Goal: Information Seeking & Learning: Check status

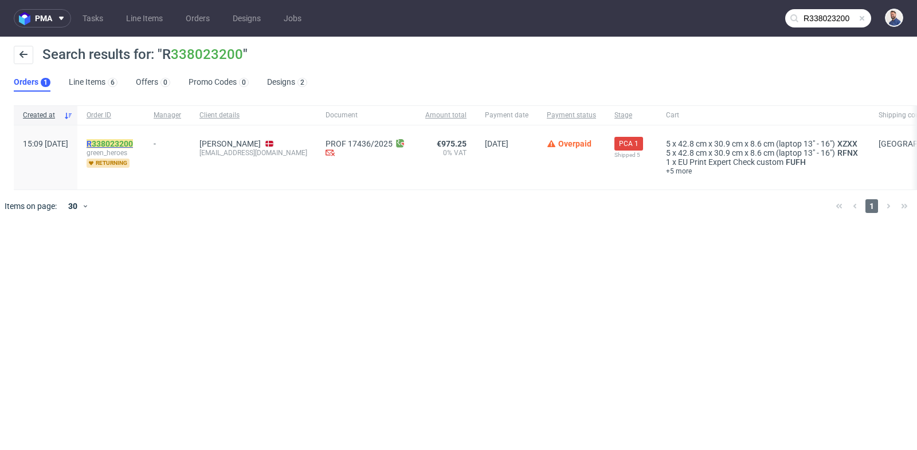
click at [133, 142] on link "338023200" at bounding box center [112, 143] width 41 height 9
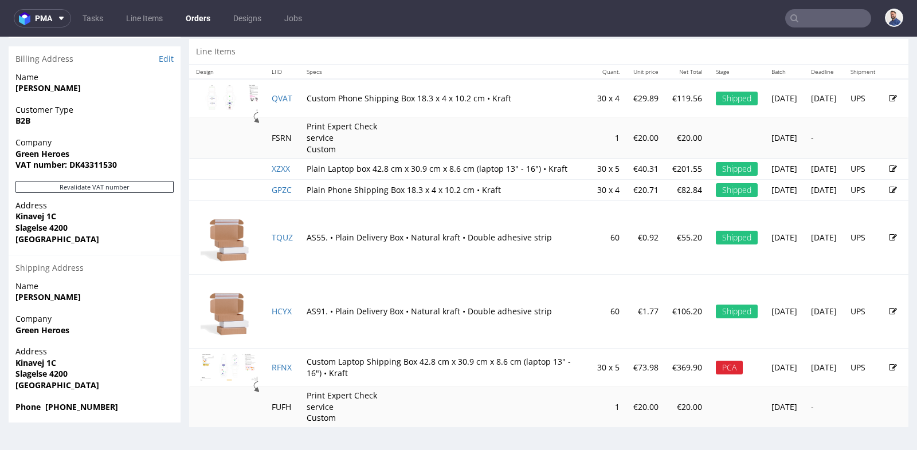
scroll to position [3, 0]
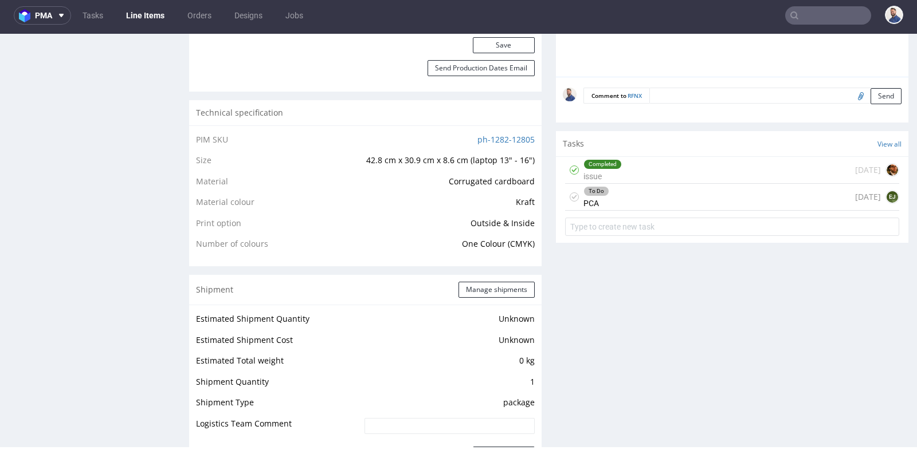
scroll to position [789, 0]
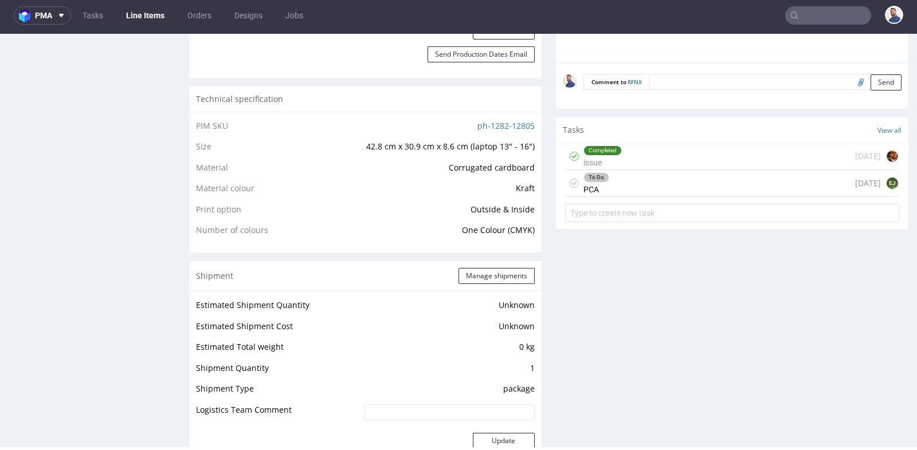
click at [631, 177] on div "To Do PCA [DATE] EJ" at bounding box center [732, 183] width 334 height 27
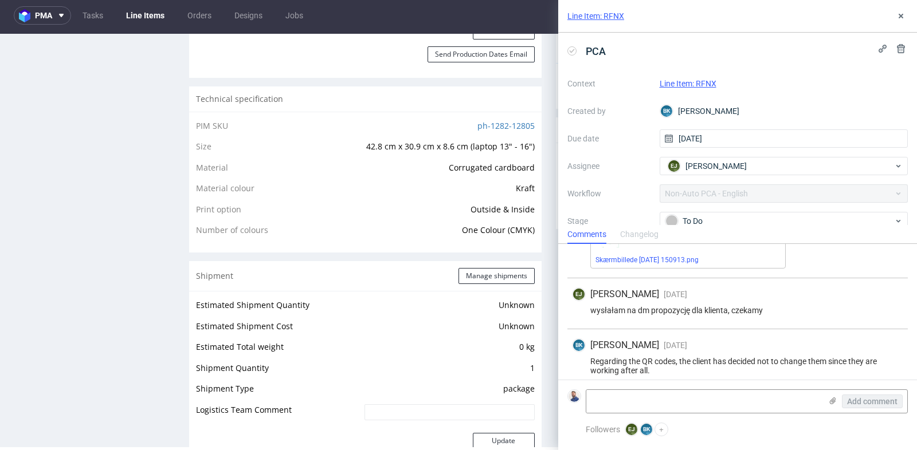
scroll to position [235, 0]
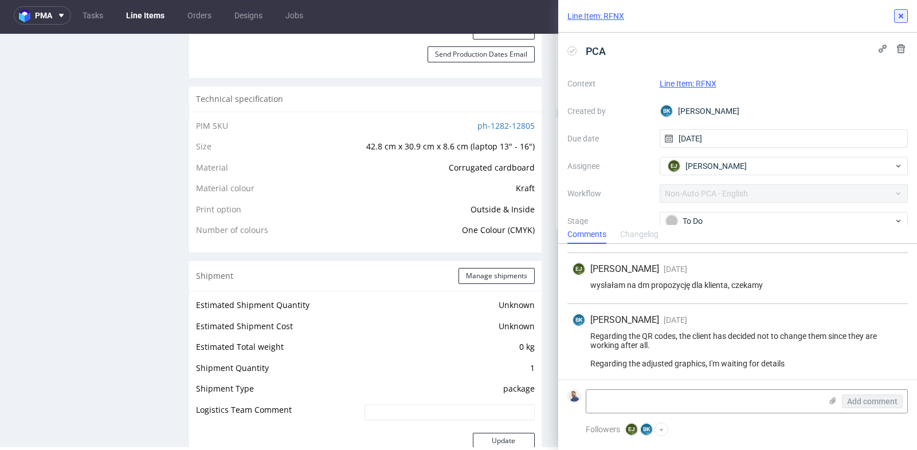
click at [901, 17] on use at bounding box center [901, 16] width 5 height 5
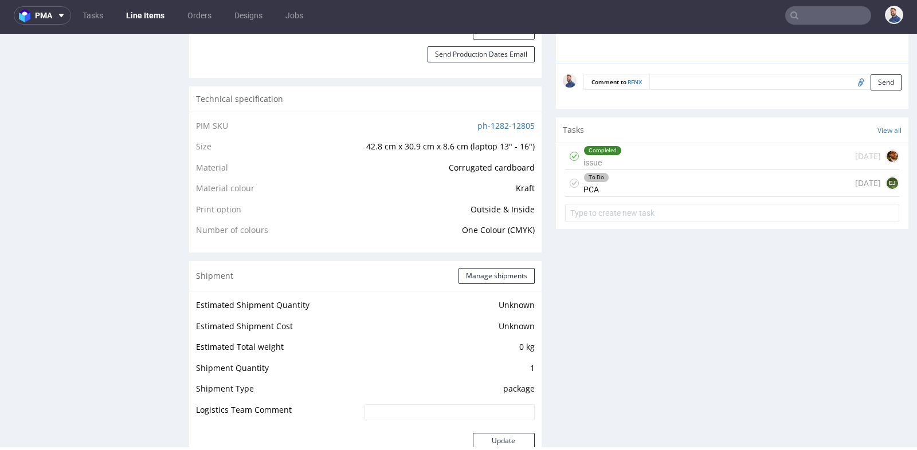
click at [814, 17] on input "text" at bounding box center [828, 15] width 86 height 18
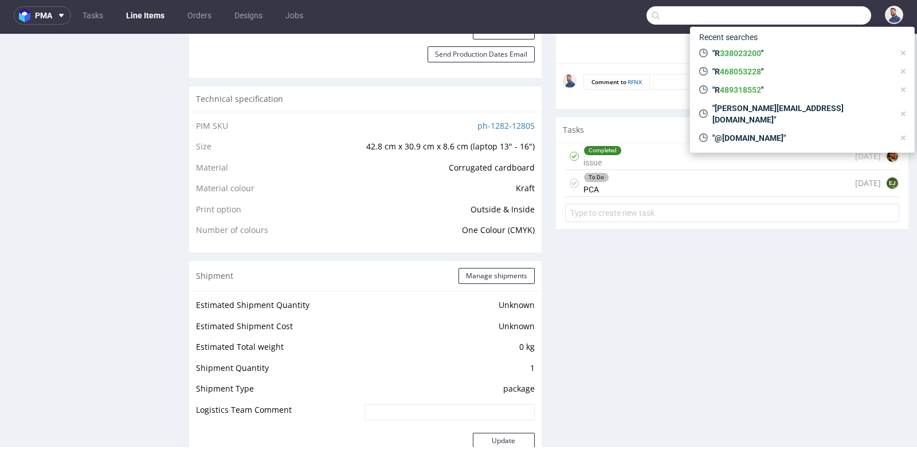
paste input "[PERSON_NAME][EMAIL_ADDRESS][DOMAIN_NAME]"
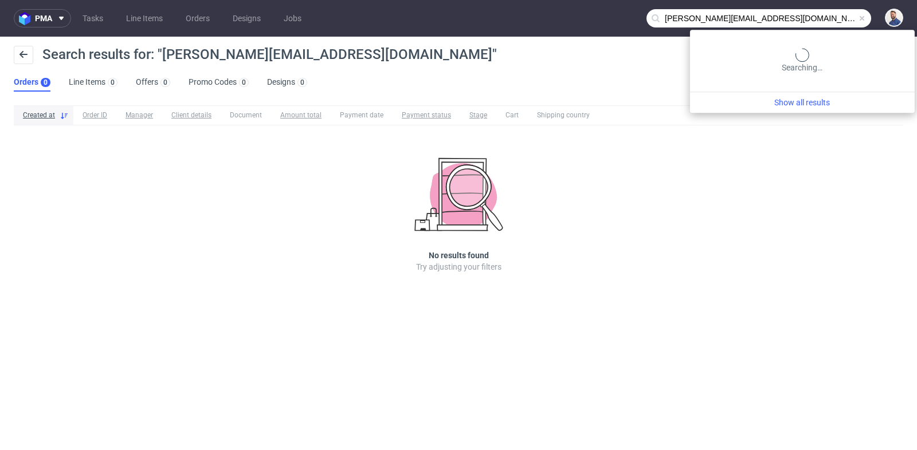
click at [823, 17] on input "[PERSON_NAME][EMAIL_ADDRESS][DOMAIN_NAME]" at bounding box center [758, 18] width 225 height 18
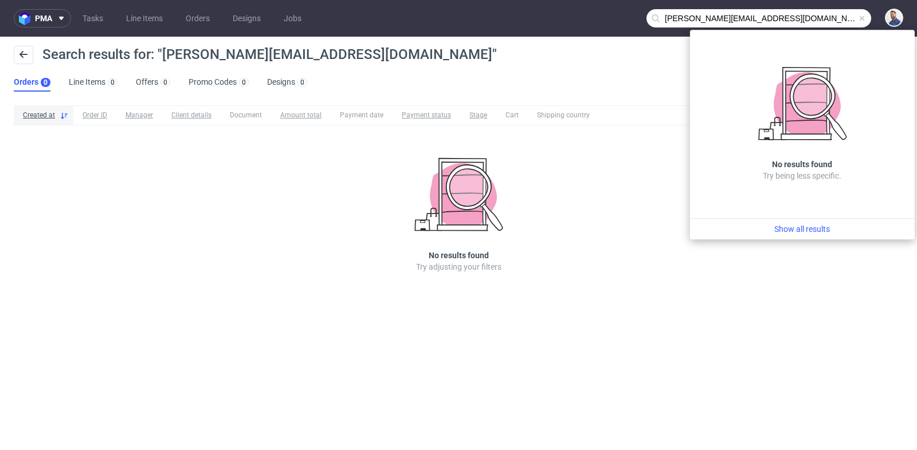
drag, startPoint x: 688, startPoint y: 18, endPoint x: 656, endPoint y: 17, distance: 31.5
click at [656, 17] on div "[PERSON_NAME][EMAIL_ADDRESS][DOMAIN_NAME]" at bounding box center [758, 18] width 225 height 18
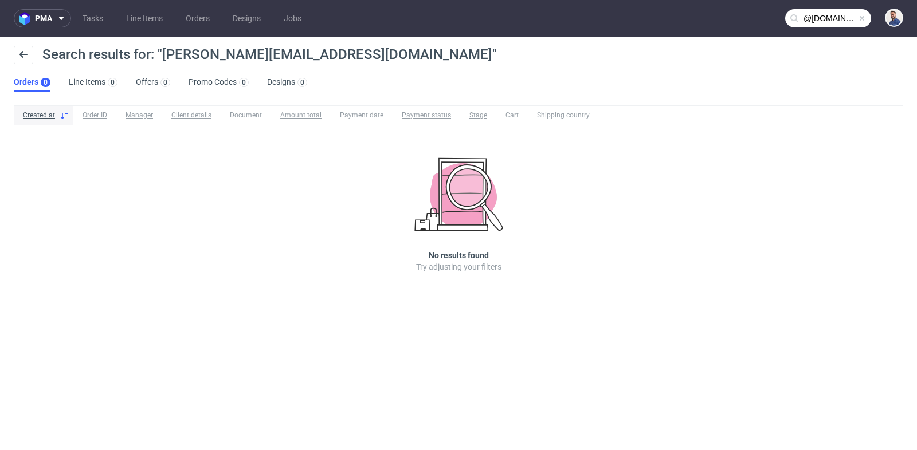
type input "@[DOMAIN_NAME]"
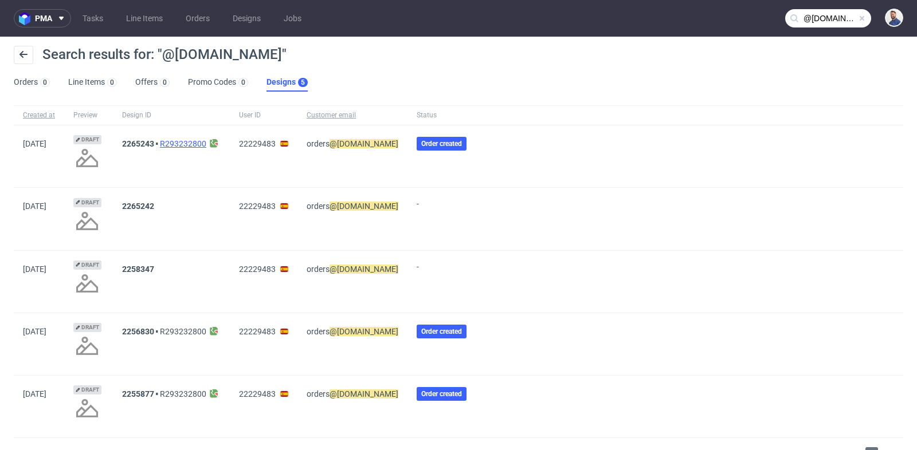
click at [206, 143] on link "R293232800" at bounding box center [183, 143] width 46 height 9
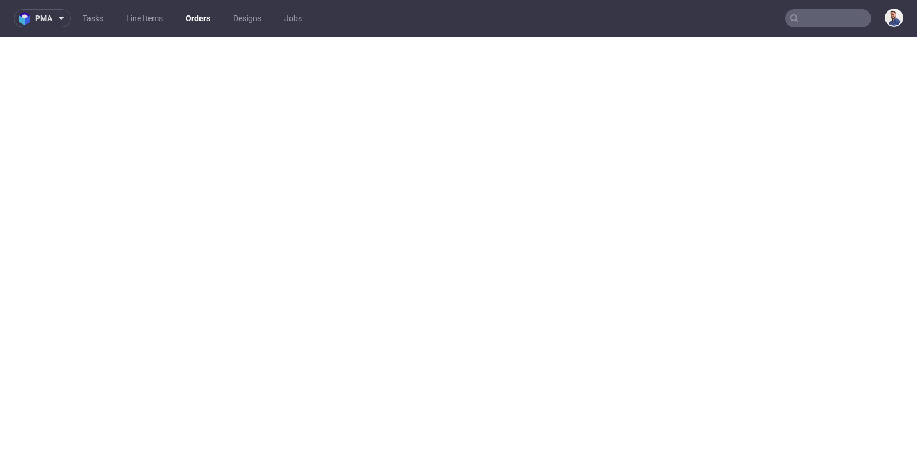
type input "@[DOMAIN_NAME]"
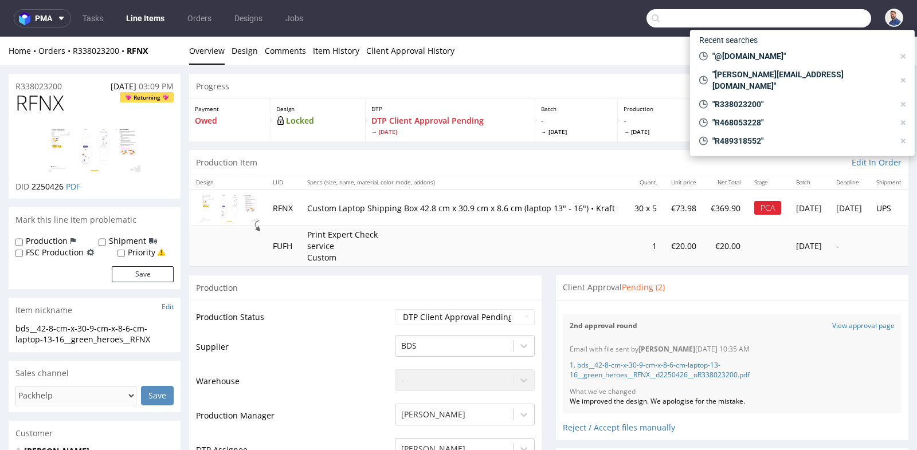
click at [835, 20] on input "text" at bounding box center [758, 18] width 225 height 18
paste input "[EMAIL_ADDRESS][DOMAIN_NAME]"
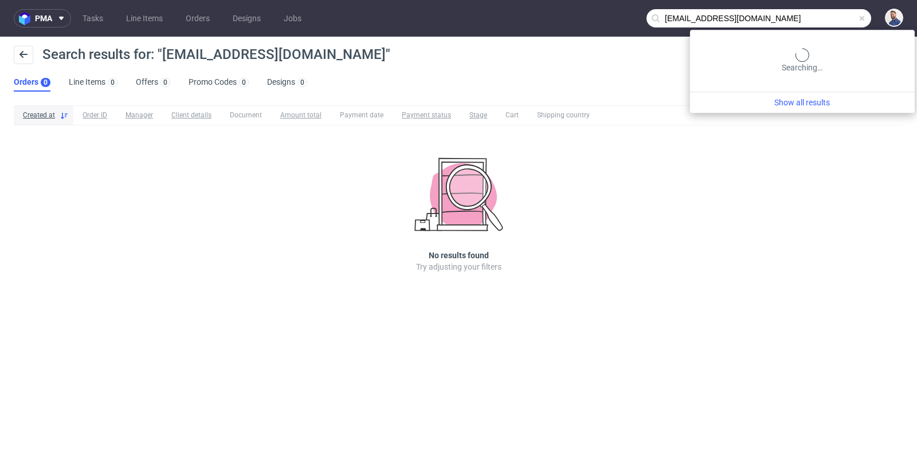
click at [827, 19] on input "[EMAIL_ADDRESS][DOMAIN_NAME]" at bounding box center [758, 18] width 225 height 18
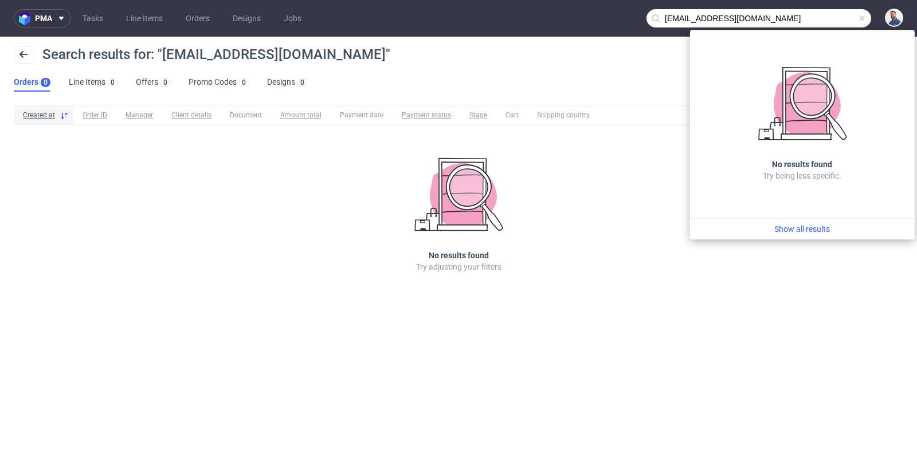
drag, startPoint x: 690, startPoint y: 18, endPoint x: 659, endPoint y: 18, distance: 30.9
click at [659, 18] on div "[EMAIL_ADDRESS][DOMAIN_NAME]" at bounding box center [758, 18] width 225 height 18
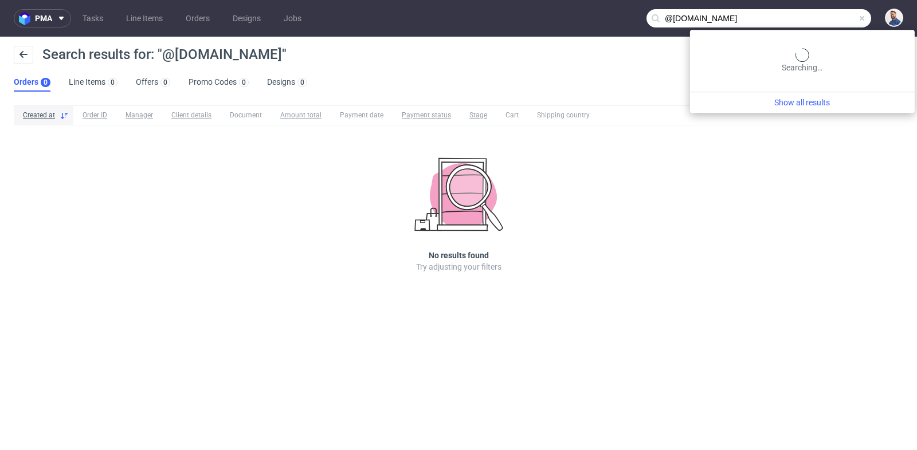
click at [823, 25] on input "@[DOMAIN_NAME]" at bounding box center [758, 18] width 225 height 18
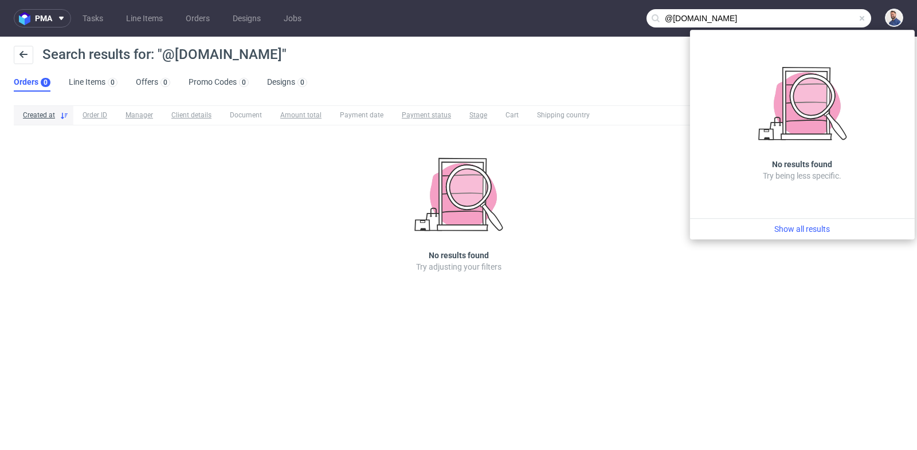
click at [823, 25] on input "@[DOMAIN_NAME]" at bounding box center [758, 18] width 225 height 18
paste input "[EMAIL_ADDRESS]"
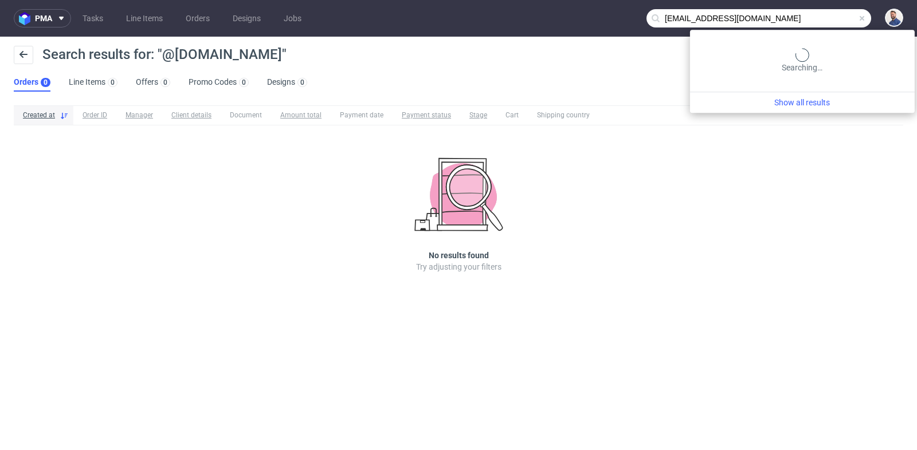
type input "[EMAIL_ADDRESS][DOMAIN_NAME]"
